Goal: Task Accomplishment & Management: Use online tool/utility

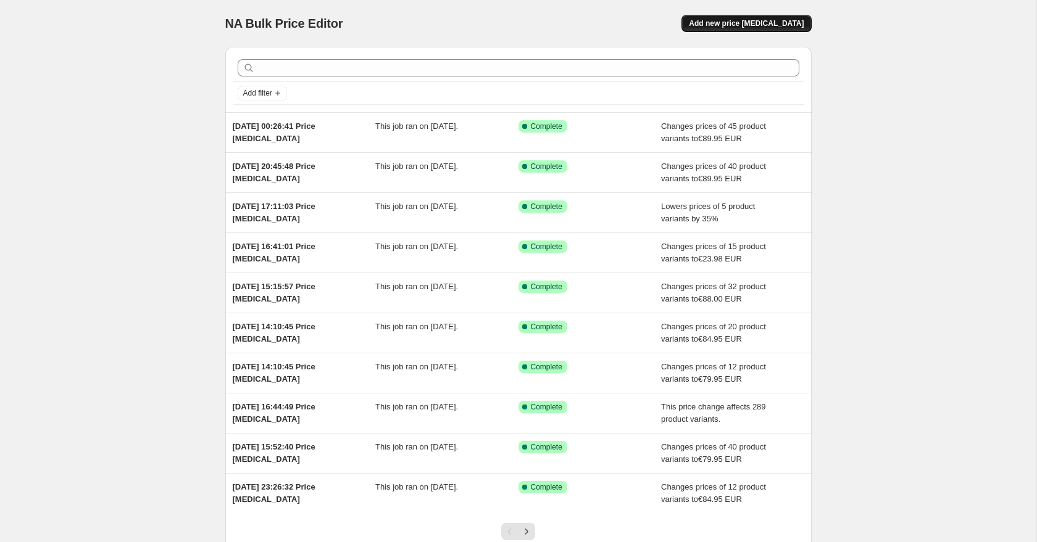
click at [751, 22] on span "Add new price [MEDICAL_DATA]" at bounding box center [746, 24] width 115 height 10
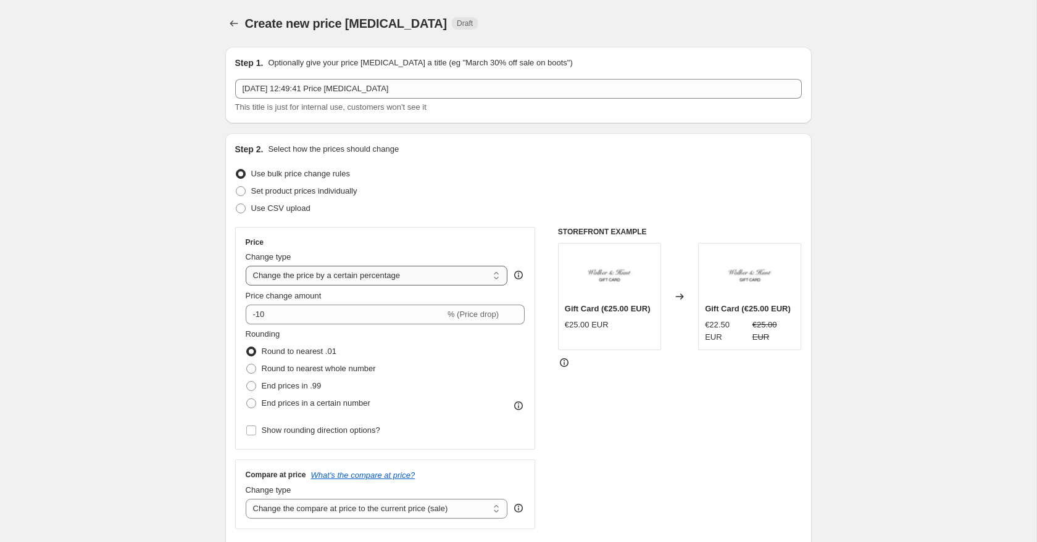
click at [275, 273] on select "Change the price to a certain amount Change the price by a certain amount Chang…" at bounding box center [377, 276] width 262 height 20
select select "to"
type input "80.00"
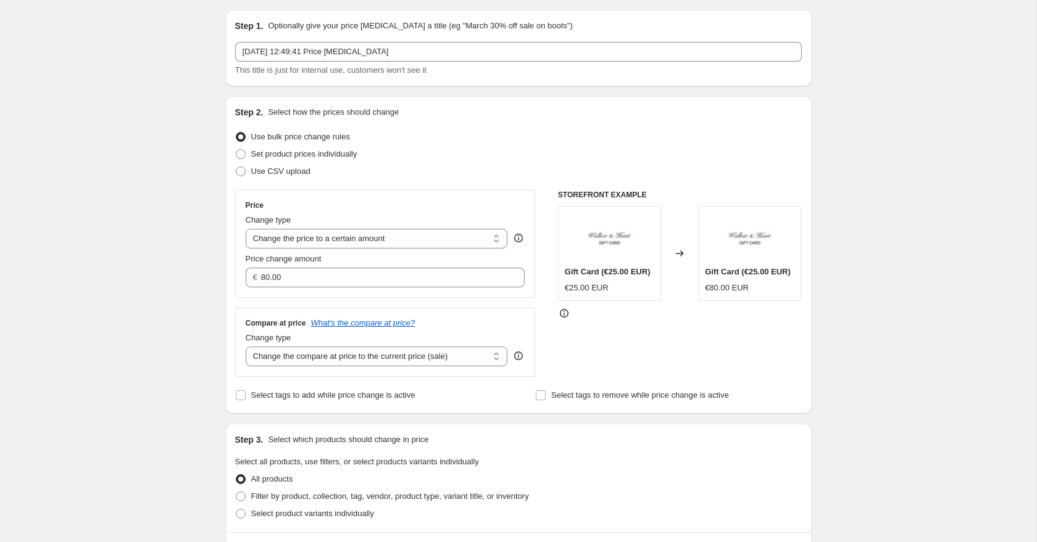
scroll to position [93, 0]
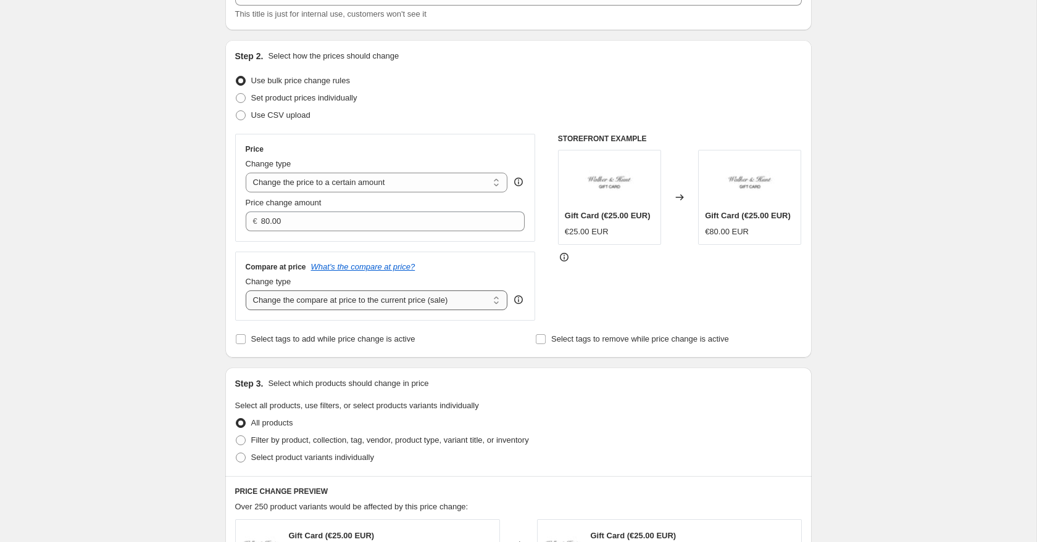
click at [271, 296] on select "Change the compare at price to the current price (sale) Change the compare at p…" at bounding box center [377, 301] width 262 height 20
select select "to"
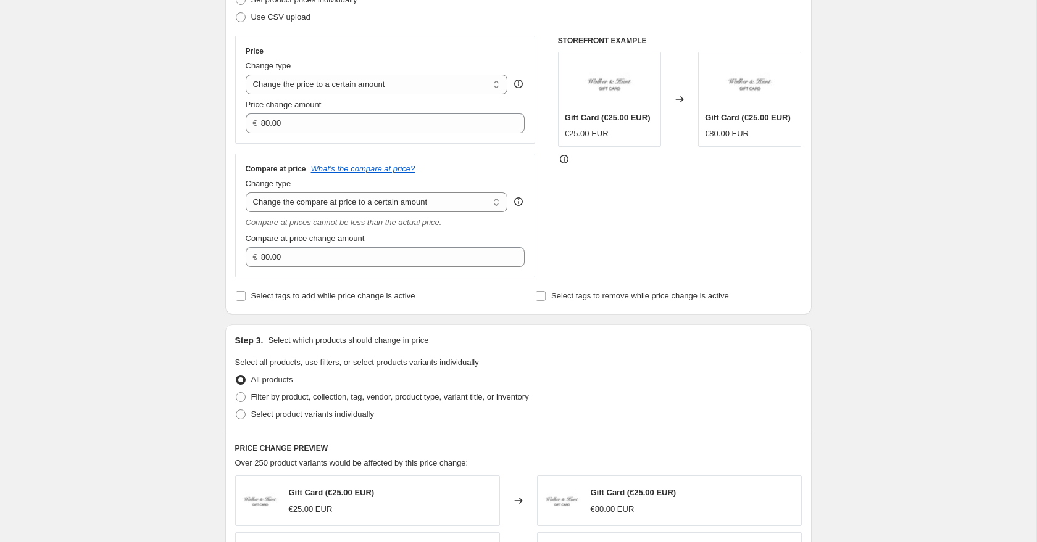
scroll to position [338, 0]
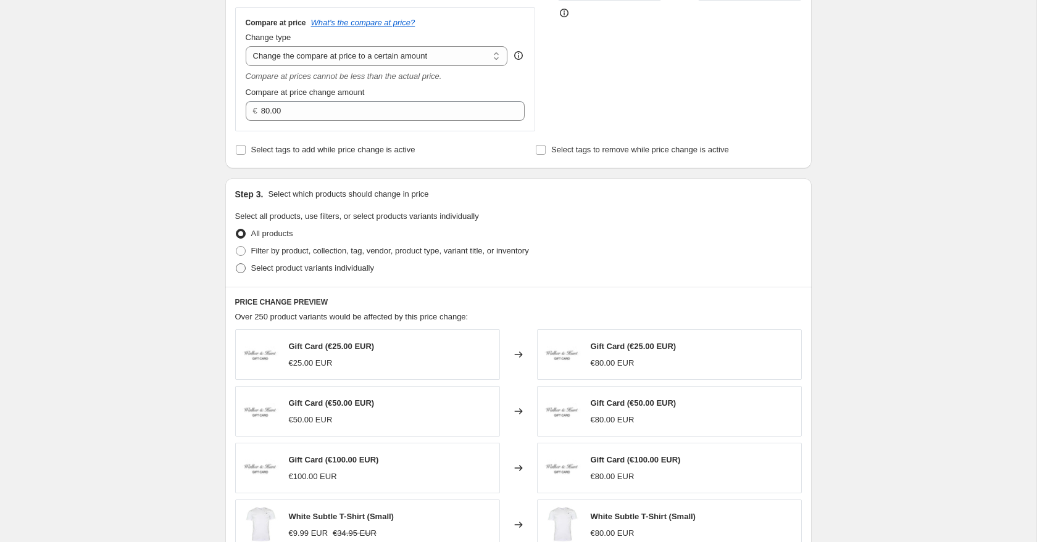
click at [241, 271] on span at bounding box center [241, 268] width 10 height 10
click at [236, 264] on input "Select product variants individually" at bounding box center [236, 263] width 1 height 1
radio input "true"
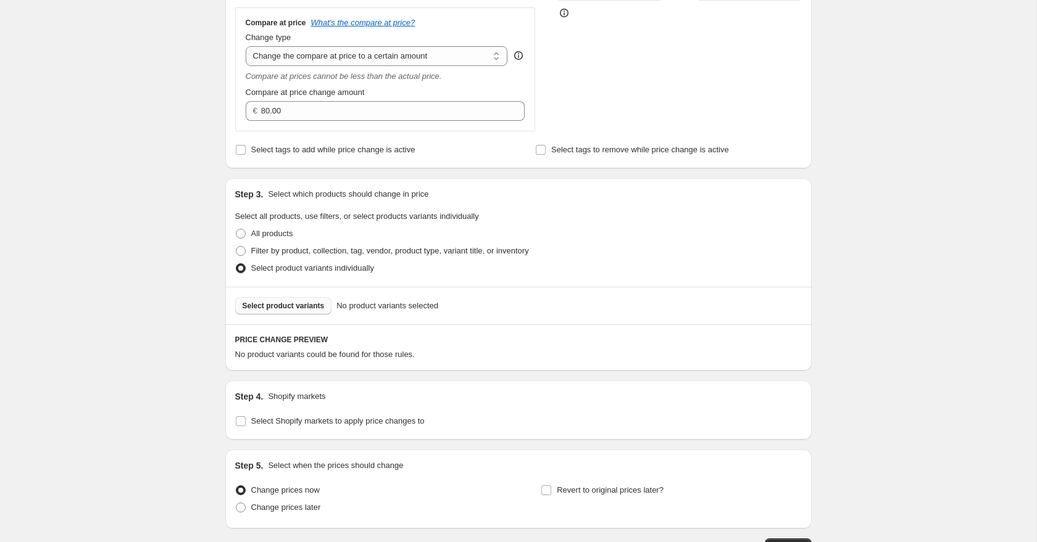
click at [292, 310] on span "Select product variants" at bounding box center [283, 306] width 82 height 10
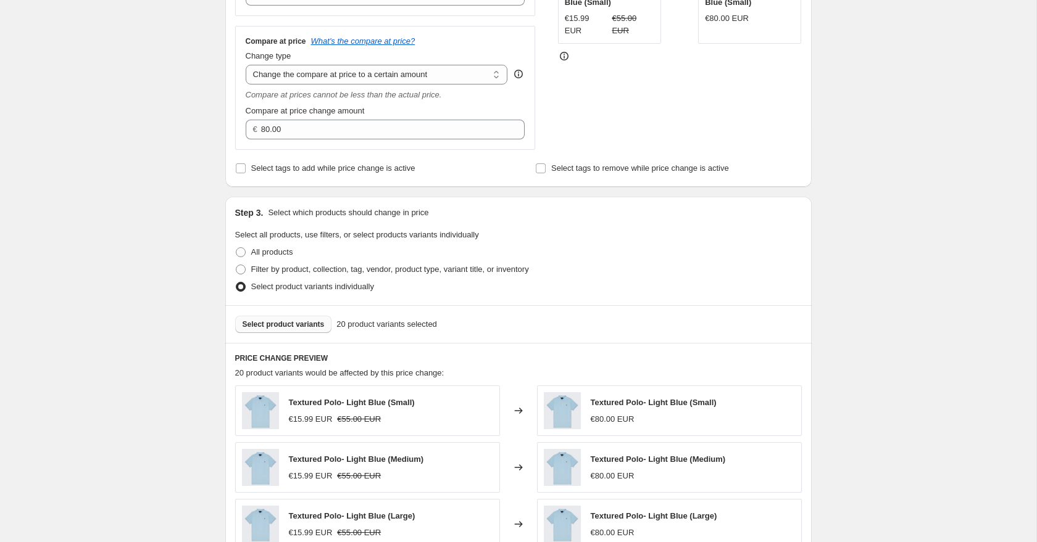
scroll to position [271, 0]
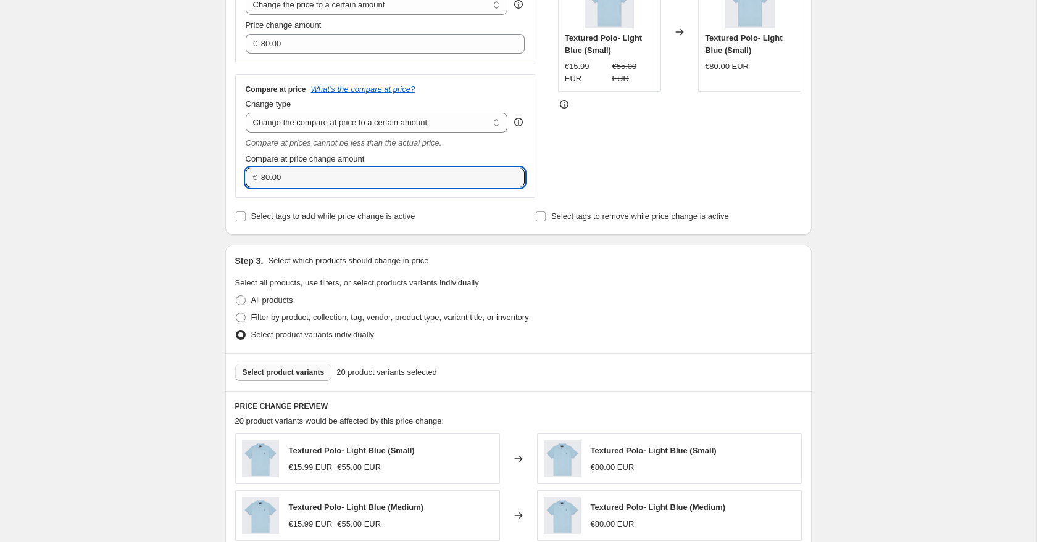
drag, startPoint x: 288, startPoint y: 182, endPoint x: 236, endPoint y: 178, distance: 52.6
click at [238, 179] on div "Compare at price What's the compare at price? Change type Change the compare at…" at bounding box center [385, 136] width 300 height 124
type input "64.95"
click at [122, 169] on div "Create new price [MEDICAL_DATA]. This page is ready Create new price [MEDICAL_D…" at bounding box center [518, 369] width 1036 height 1280
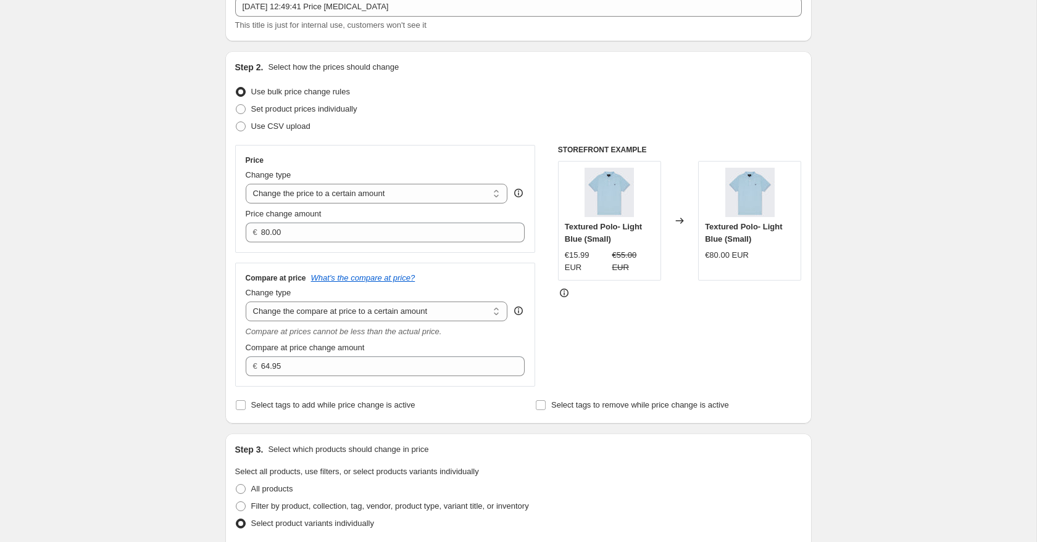
scroll to position [77, 0]
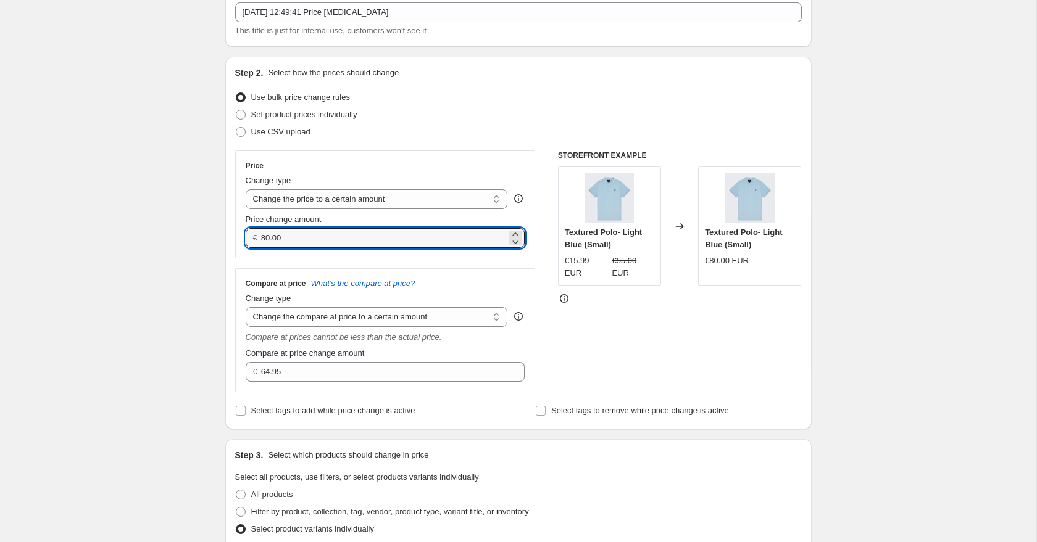
drag, startPoint x: 303, startPoint y: 240, endPoint x: 231, endPoint y: 235, distance: 71.7
click at [233, 235] on div "Step 2. Select how the prices should change Use bulk price change rules Set pro…" at bounding box center [518, 243] width 586 height 373
paste input "19.49"
type input "19.49"
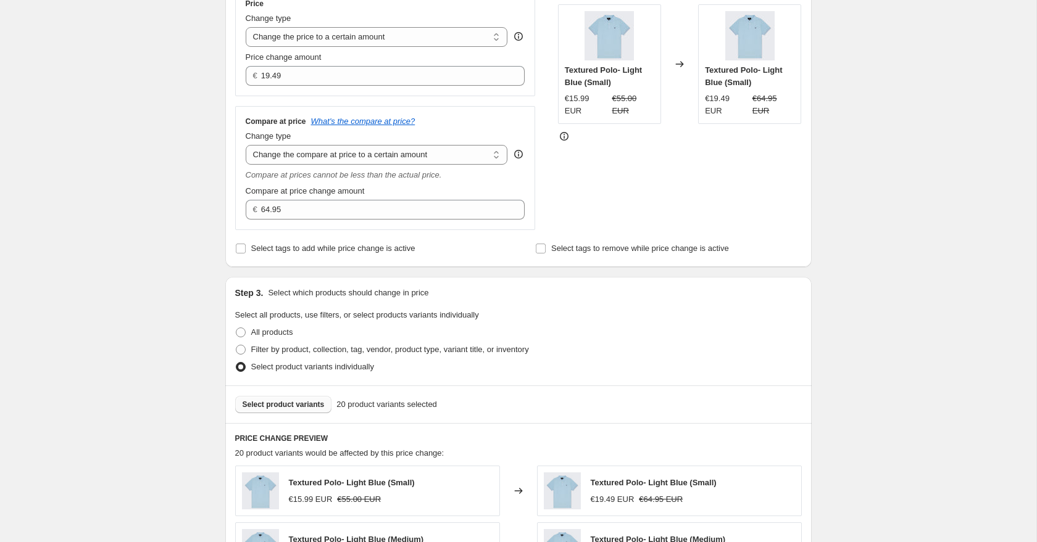
scroll to position [316, 0]
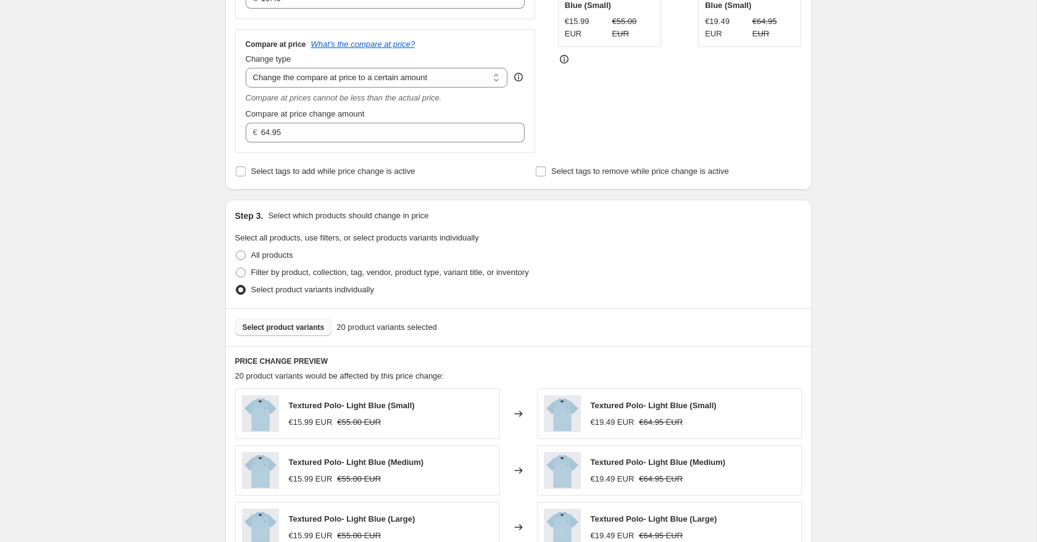
click at [272, 331] on span "Select product variants" at bounding box center [283, 328] width 82 height 10
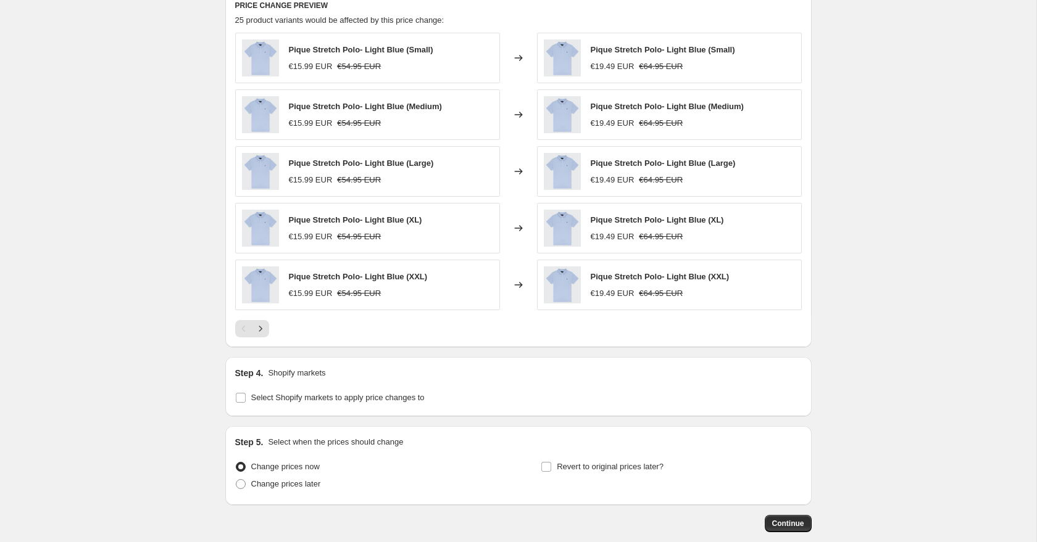
scroll to position [737, 0]
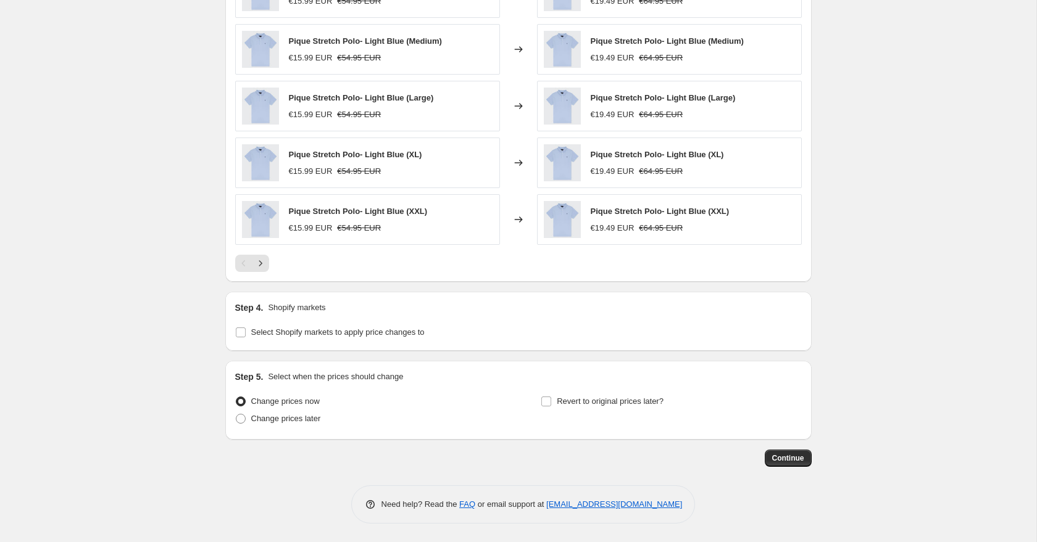
click at [233, 329] on div "Step 4. Shopify markets Select Shopify markets to apply price changes to" at bounding box center [518, 321] width 586 height 59
click at [239, 333] on input "Select Shopify markets to apply price changes to" at bounding box center [241, 333] width 10 height 10
checkbox input "true"
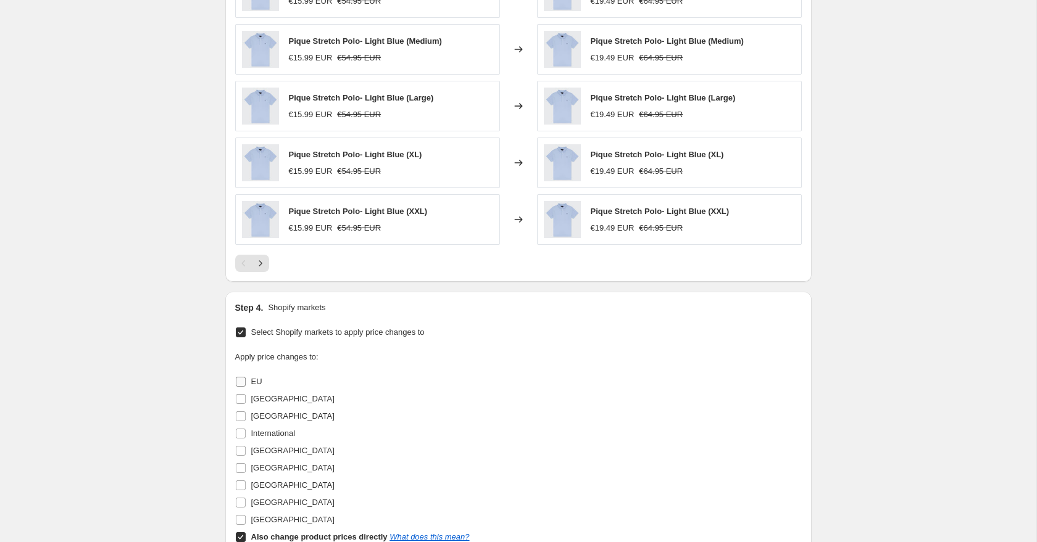
click at [243, 380] on input "EU" at bounding box center [241, 382] width 10 height 10
checkbox input "true"
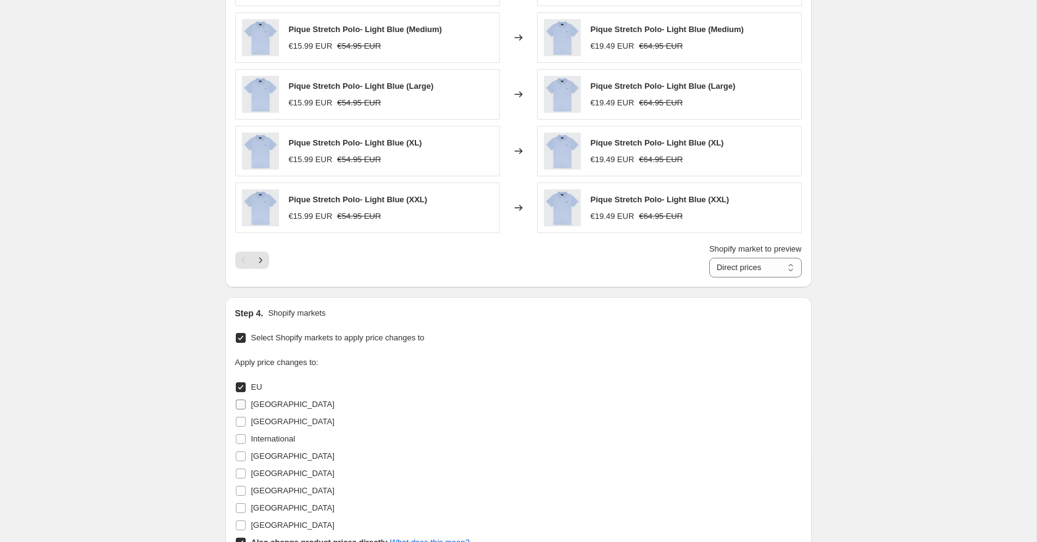
scroll to position [750, 0]
click at [238, 454] on input "[GEOGRAPHIC_DATA]" at bounding box center [241, 455] width 10 height 10
checkbox input "true"
click at [241, 475] on input "[GEOGRAPHIC_DATA]" at bounding box center [241, 473] width 10 height 10
checkbox input "true"
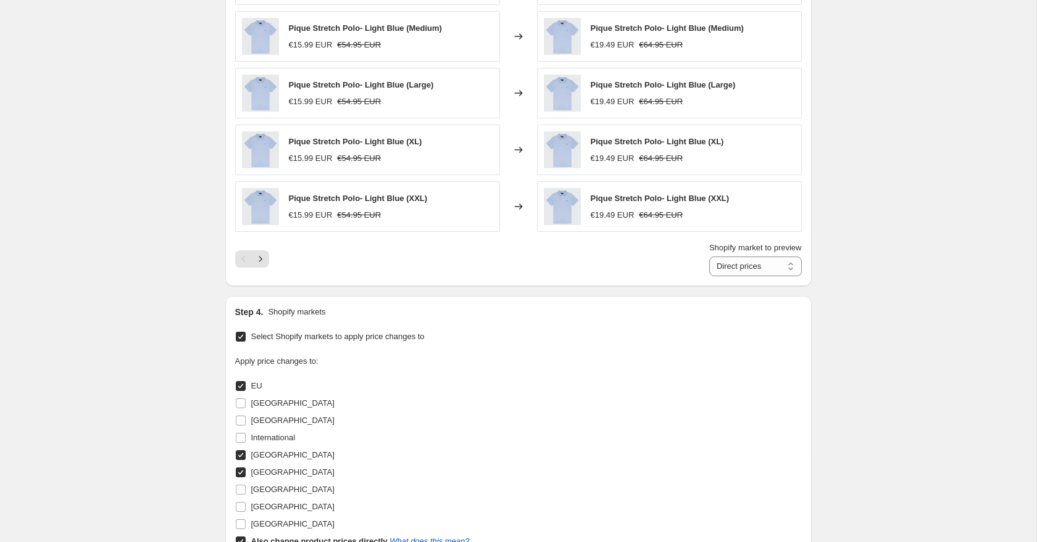
click at [939, 383] on div "Create new price [MEDICAL_DATA]. This page is ready Create new price [MEDICAL_D…" at bounding box center [518, 12] width 1036 height 1524
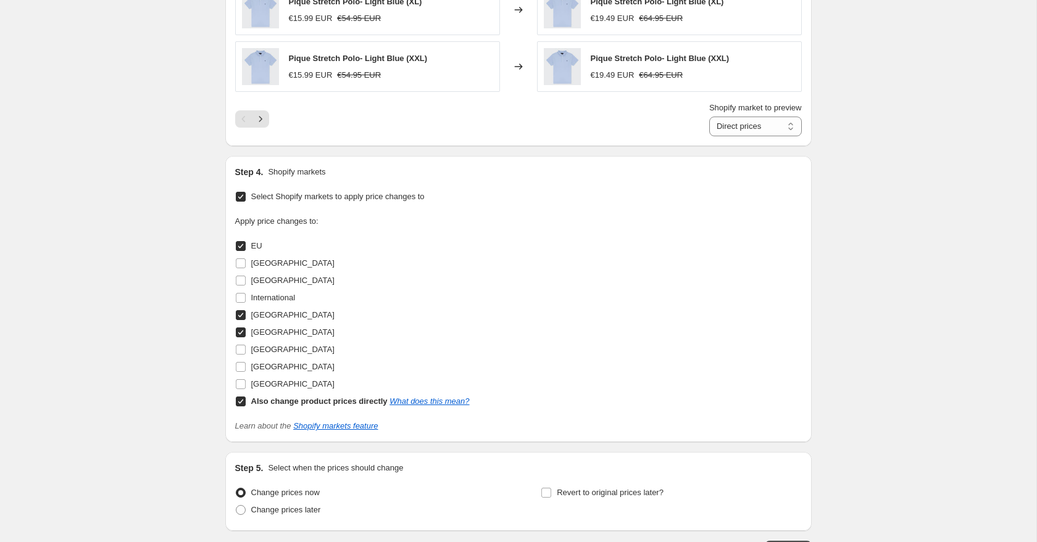
scroll to position [982, 0]
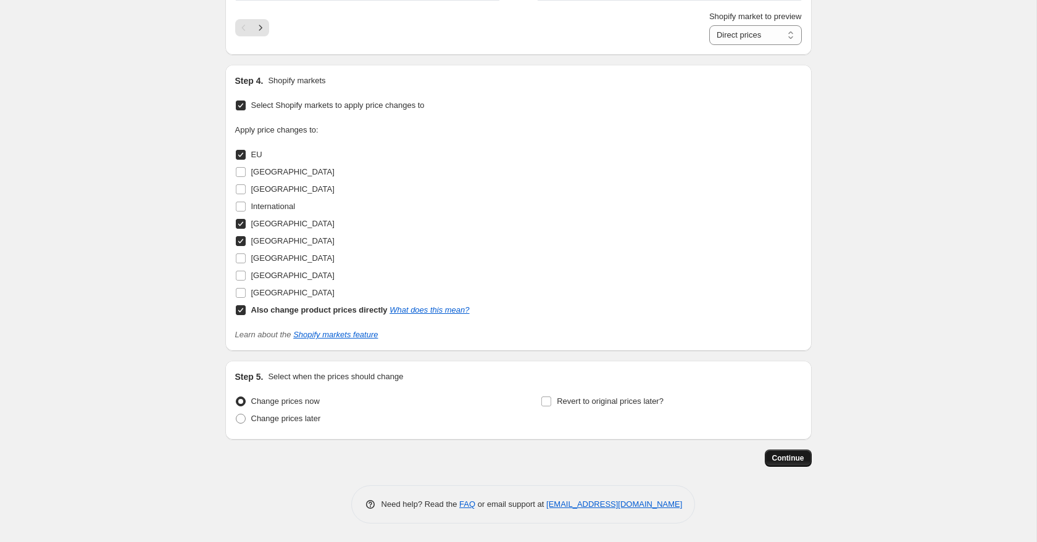
click at [795, 462] on span "Continue" at bounding box center [788, 459] width 32 height 10
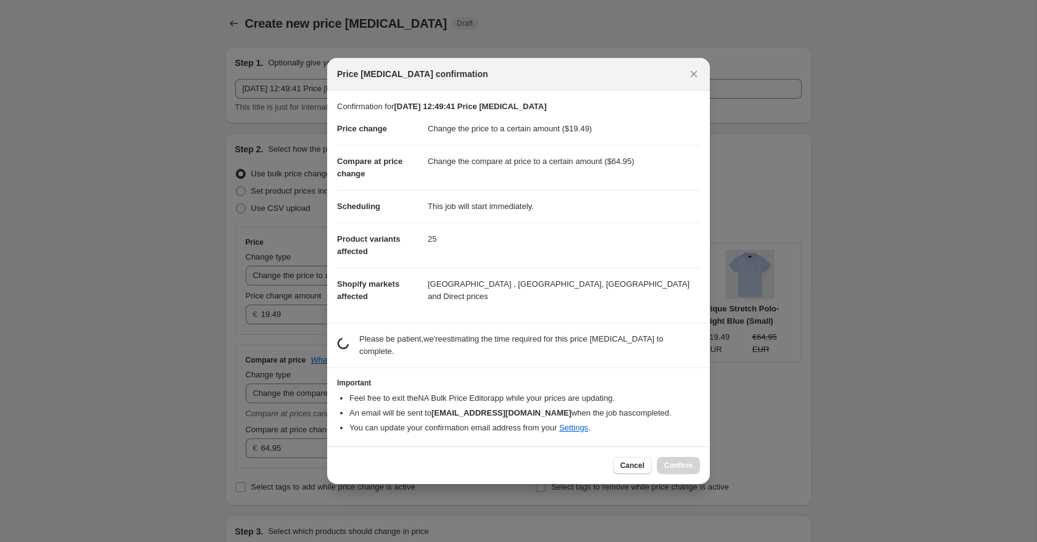
scroll to position [0, 0]
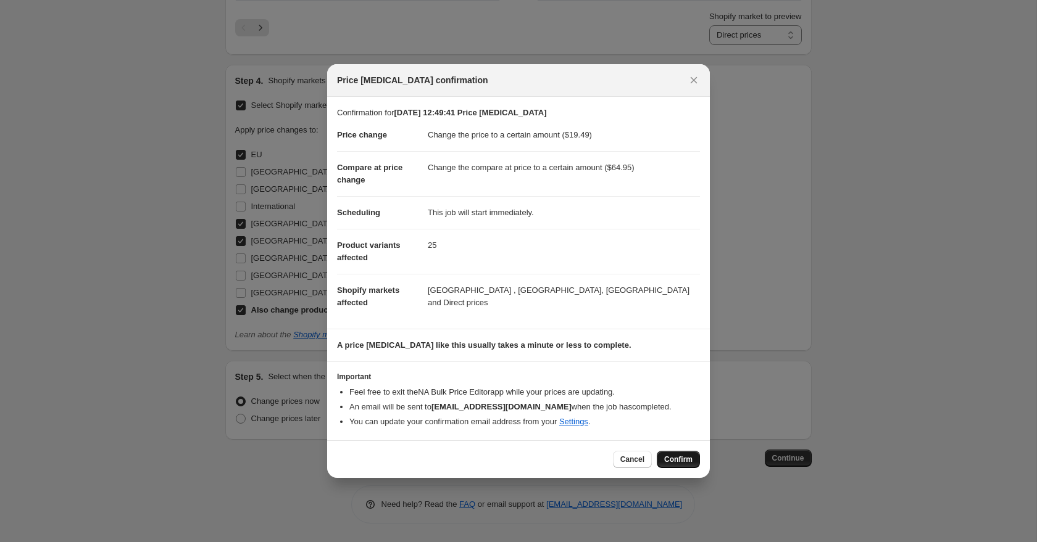
click at [678, 465] on span "Confirm" at bounding box center [678, 460] width 28 height 10
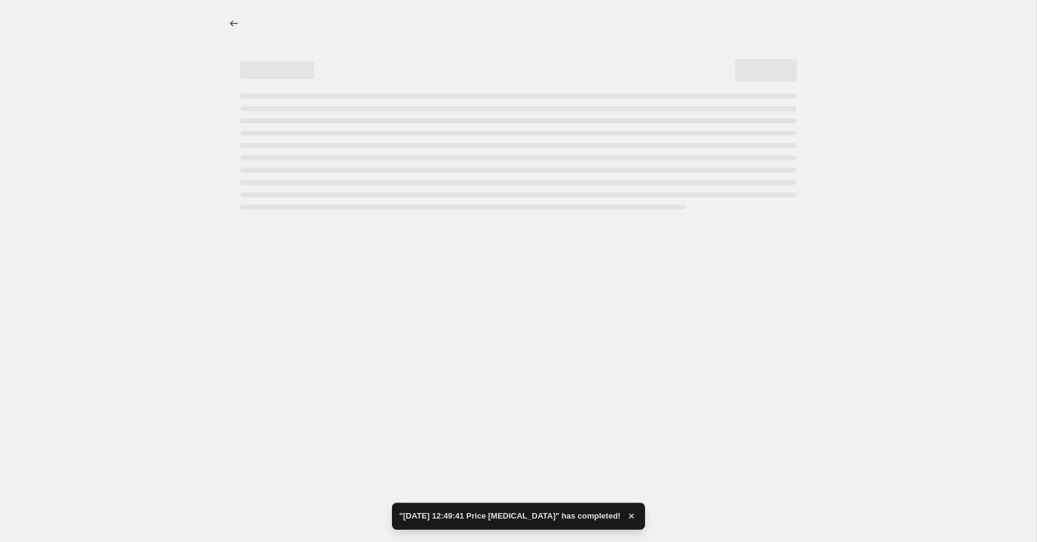
select select "to"
